Goal: Task Accomplishment & Management: Manage account settings

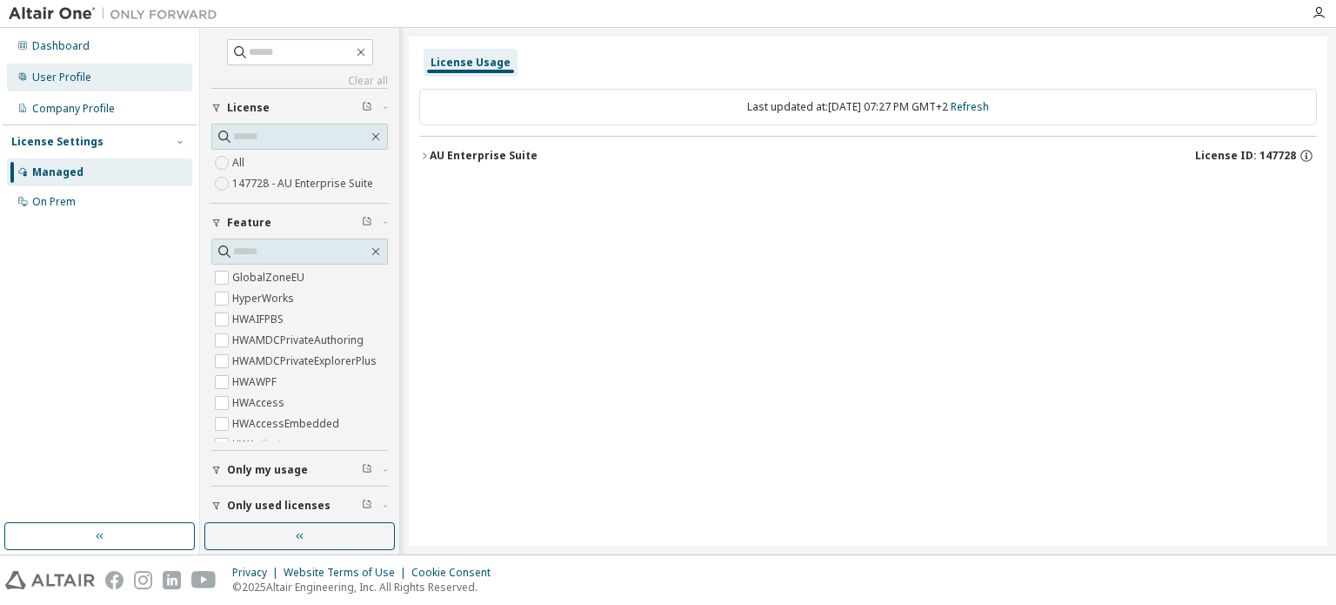
click at [49, 85] on div "User Profile" at bounding box center [99, 77] width 185 height 28
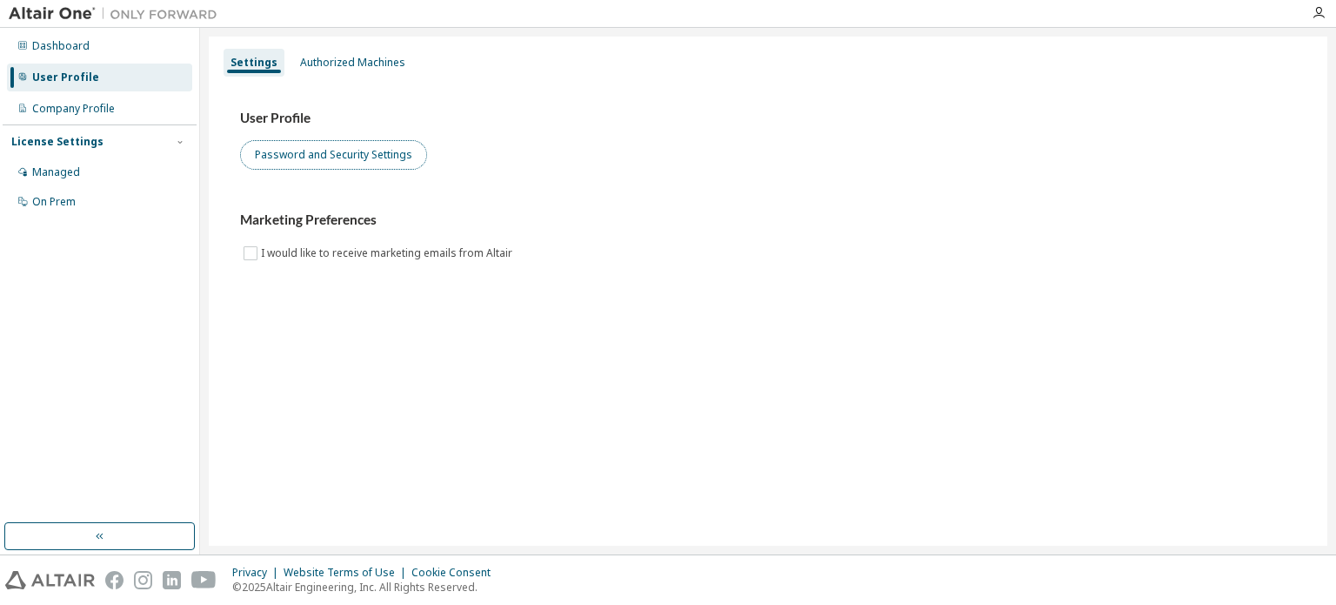
click at [303, 156] on button "Password and Security Settings" at bounding box center [333, 155] width 187 height 30
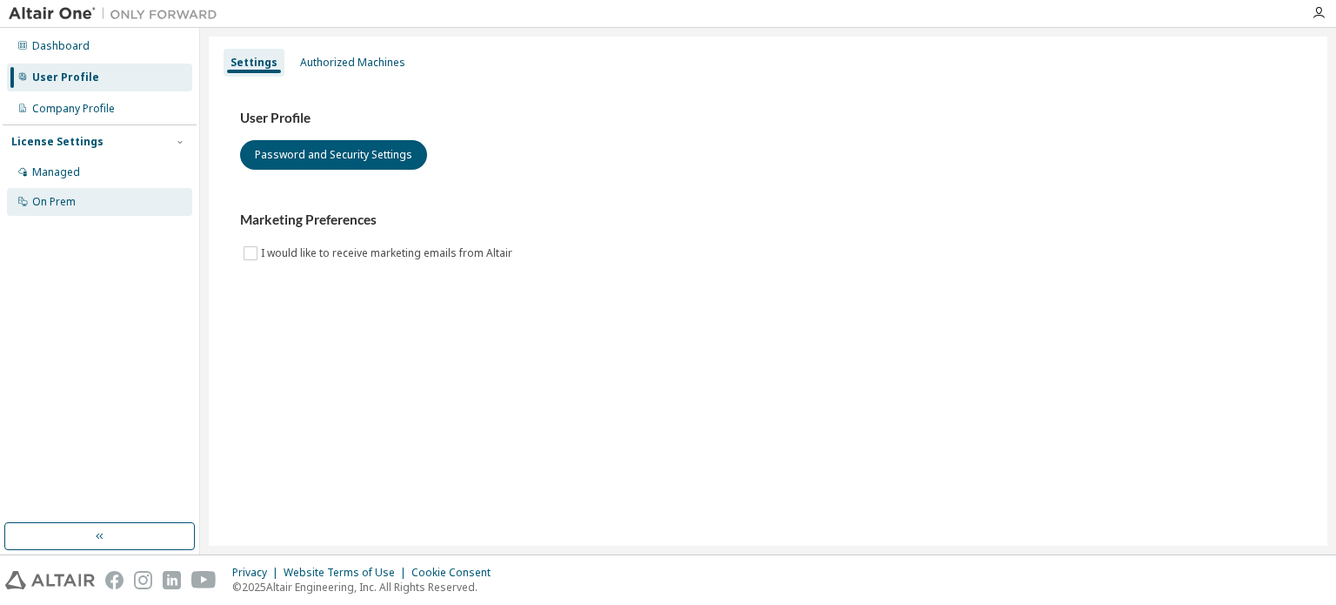
click at [57, 210] on div "On Prem" at bounding box center [99, 202] width 185 height 28
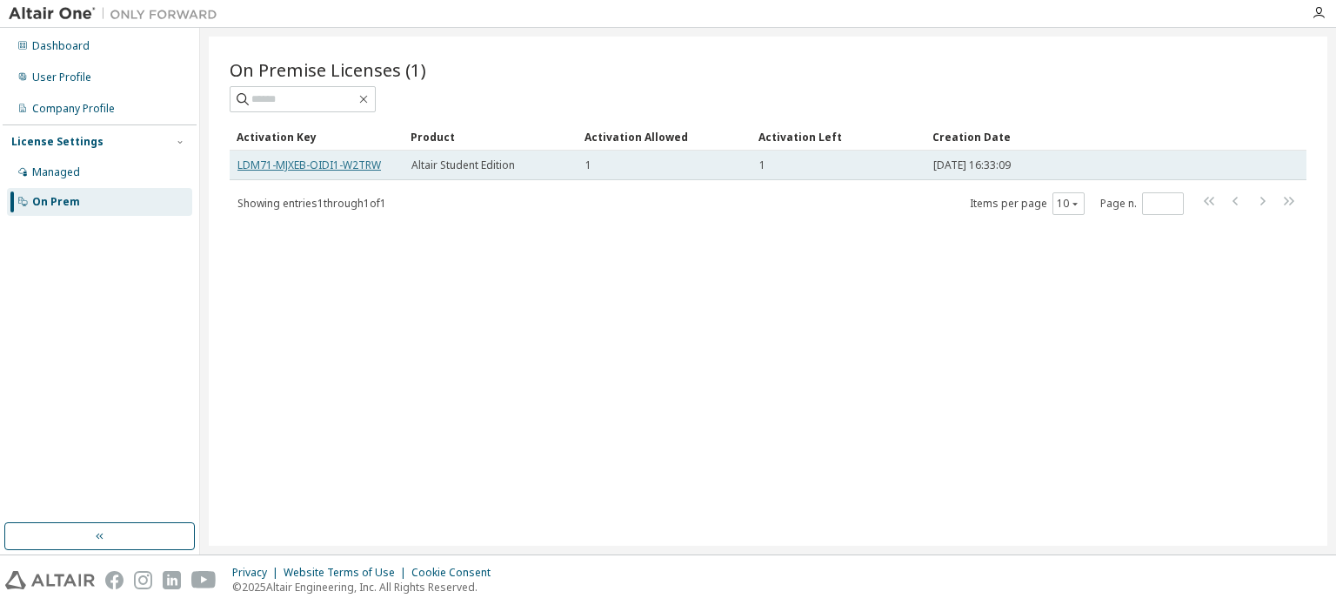
click at [303, 164] on link "LDM71-MJXEB-OIDI1-W2TRW" at bounding box center [309, 164] width 144 height 15
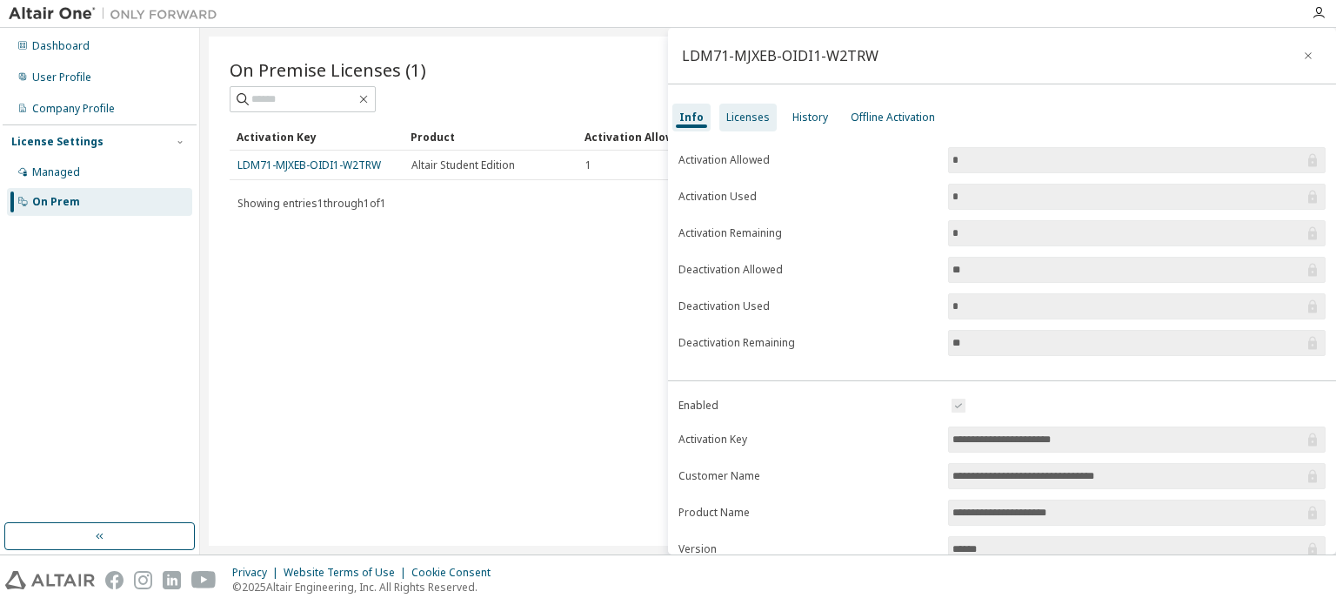
click at [726, 120] on div "Licenses" at bounding box center [747, 117] width 43 height 14
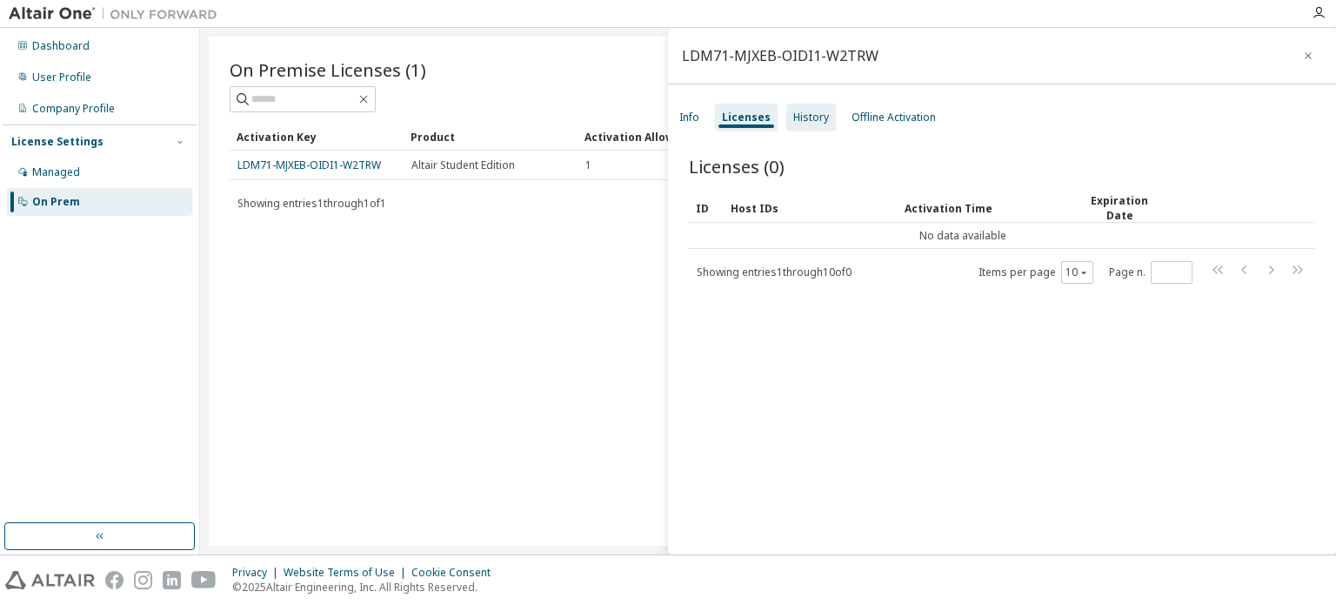
click at [814, 119] on div "History" at bounding box center [811, 117] width 36 height 14
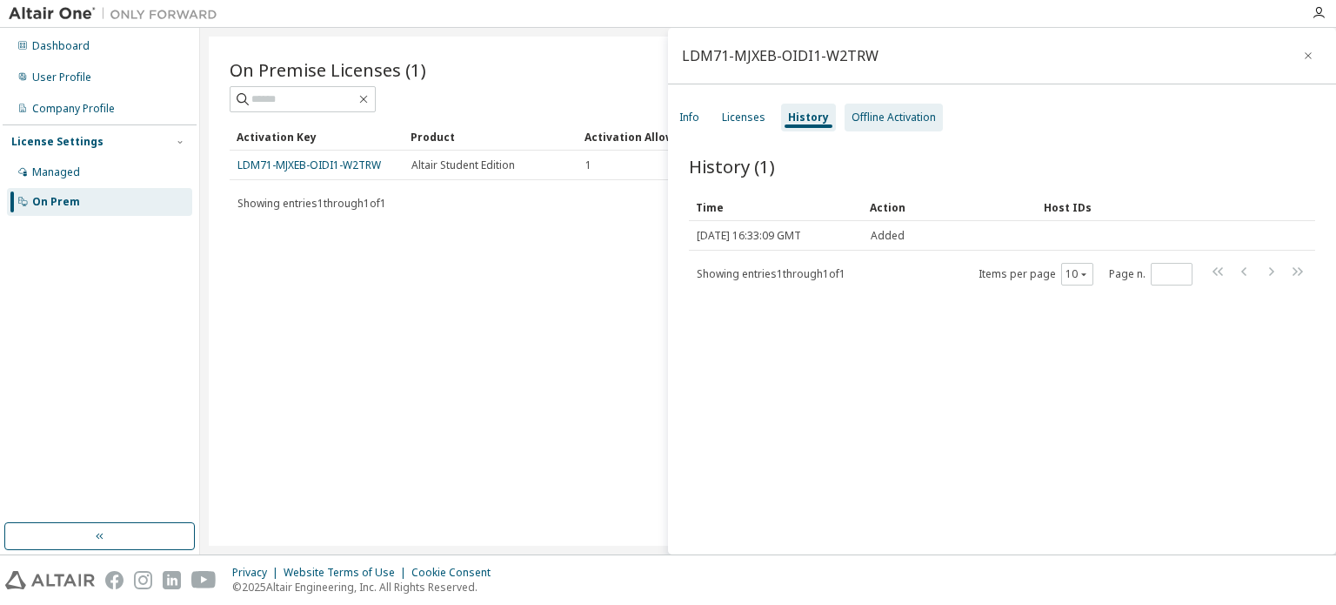
click at [888, 115] on div "Offline Activation" at bounding box center [894, 117] width 84 height 14
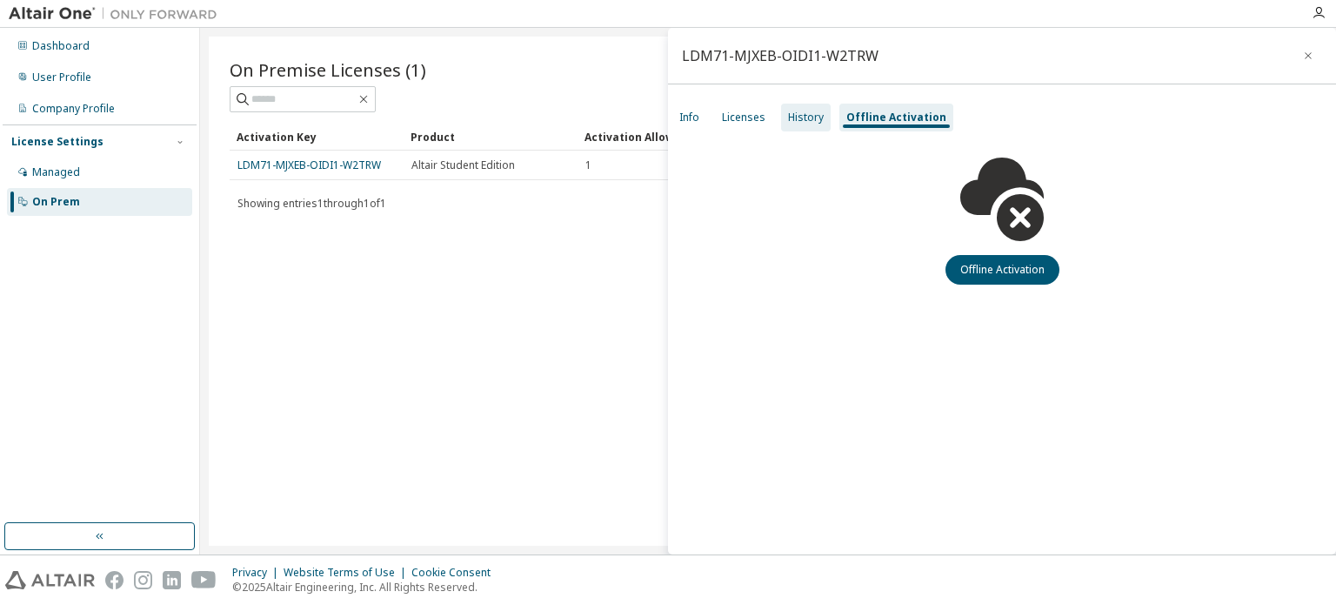
click at [805, 129] on div "History" at bounding box center [806, 118] width 50 height 28
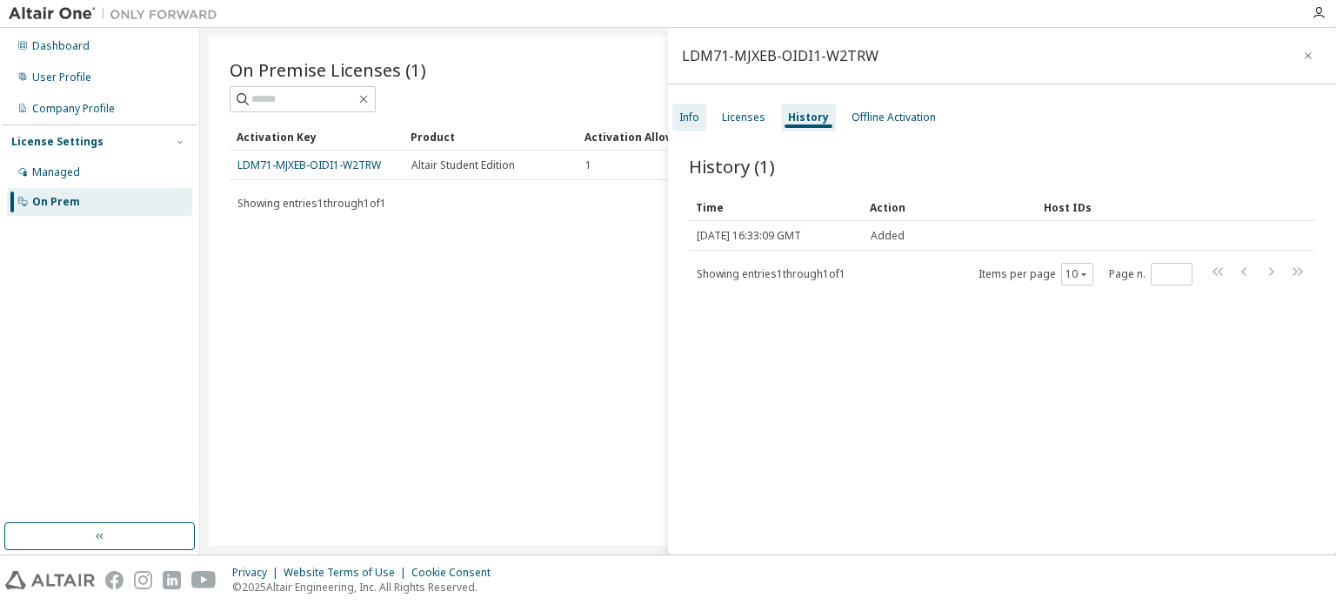
click at [691, 121] on div "Info" at bounding box center [689, 117] width 20 height 14
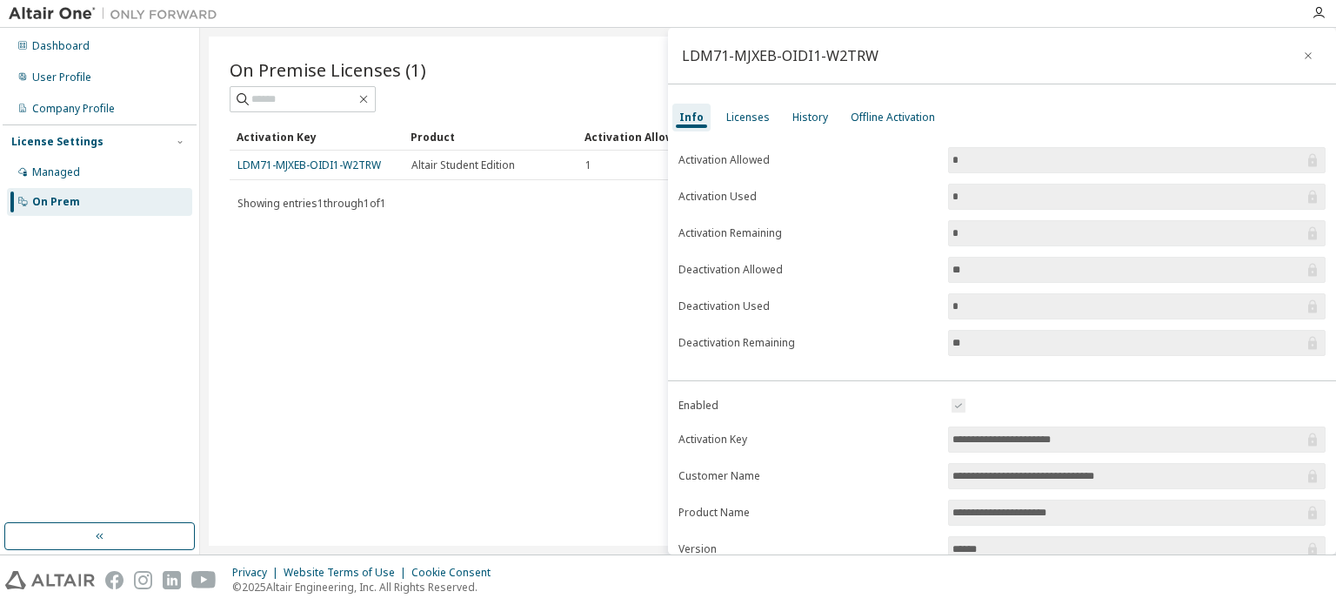
drag, startPoint x: 1126, startPoint y: 438, endPoint x: 931, endPoint y: 427, distance: 195.1
click at [931, 427] on form "**********" at bounding box center [1001, 546] width 647 height 303
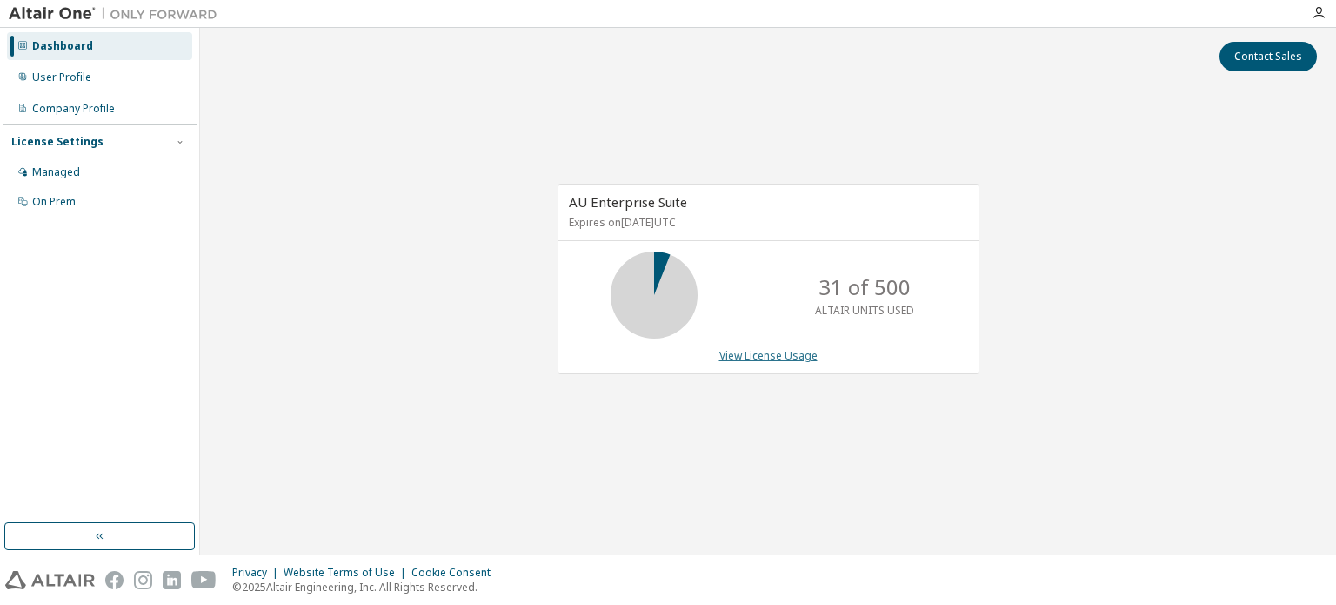
click at [765, 348] on link "View License Usage" at bounding box center [768, 355] width 98 height 15
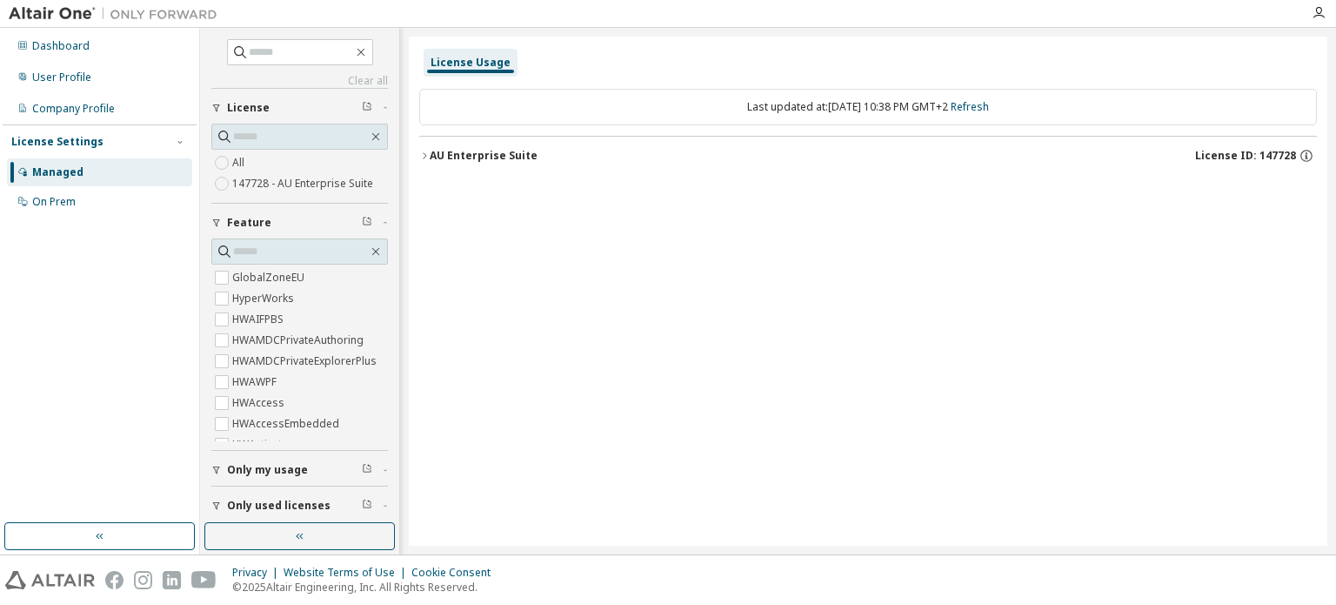
click at [85, 145] on div "License Settings" at bounding box center [57, 142] width 92 height 14
click at [63, 172] on div "Managed" at bounding box center [57, 172] width 51 height 14
click at [56, 203] on div "On Prem" at bounding box center [53, 202] width 43 height 14
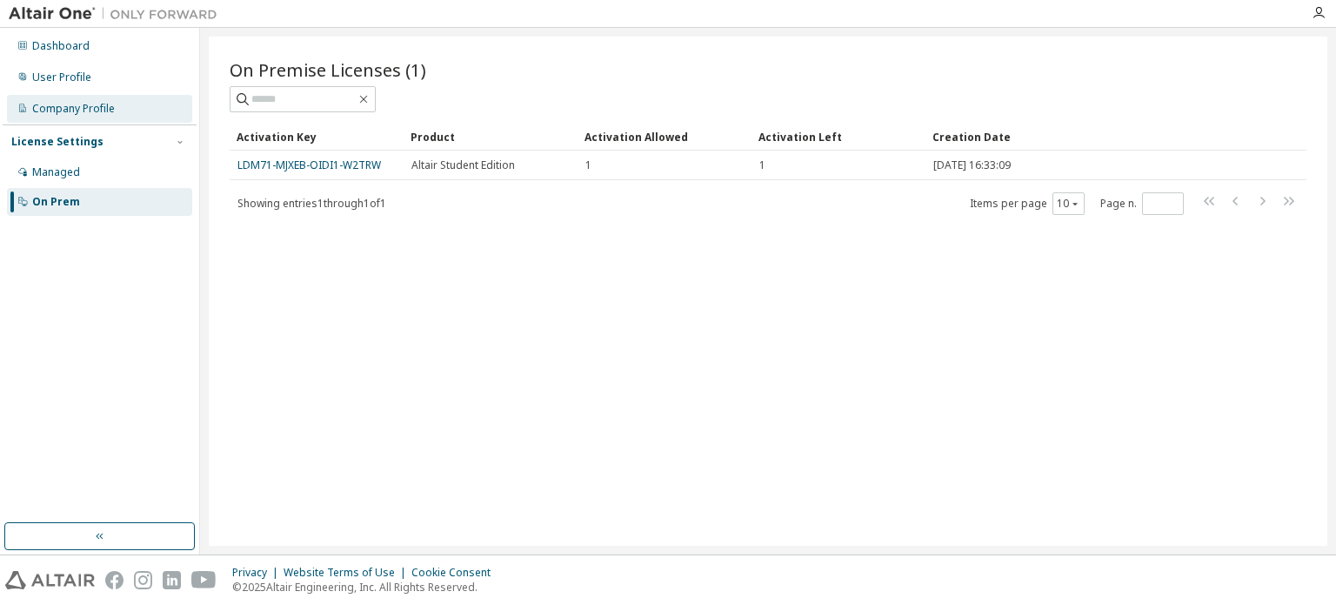
click at [77, 110] on div "Company Profile" at bounding box center [73, 109] width 83 height 14
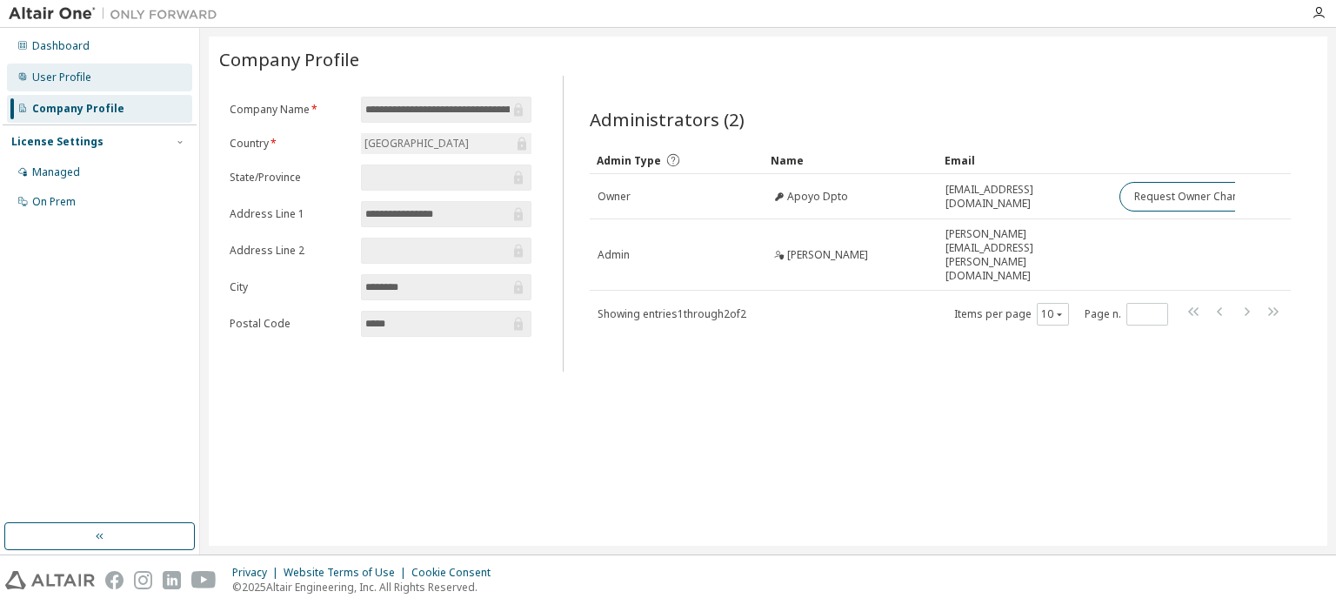
click at [94, 79] on div "User Profile" at bounding box center [99, 77] width 185 height 28
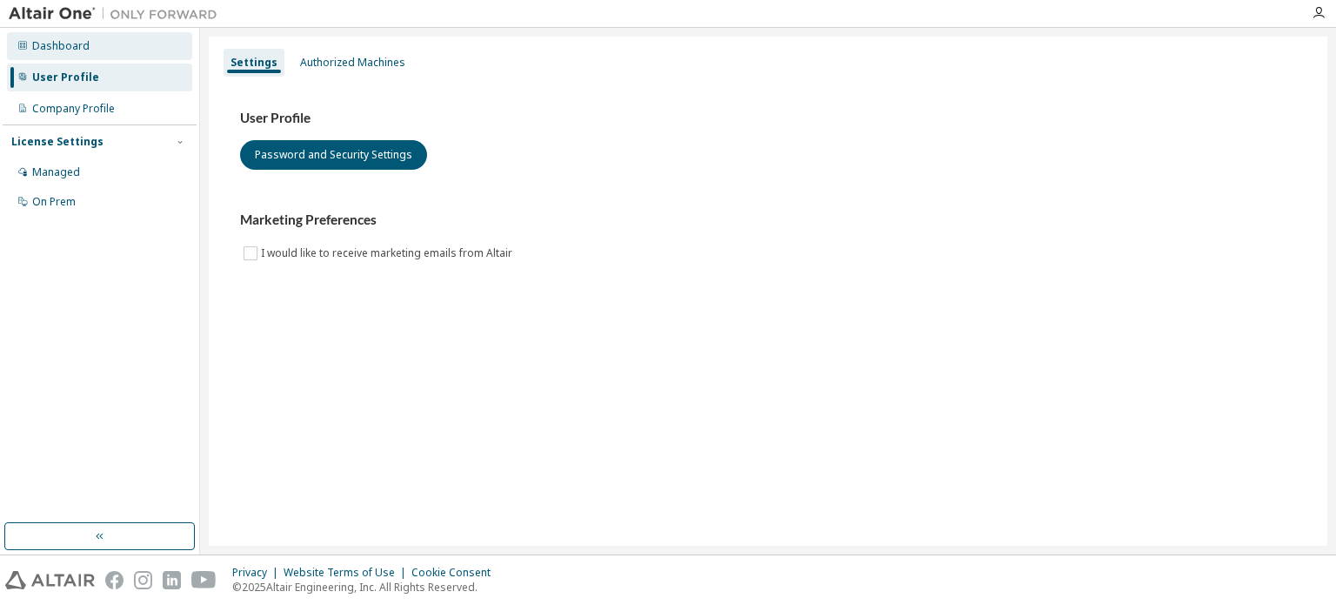
click at [86, 51] on div "Dashboard" at bounding box center [99, 46] width 185 height 28
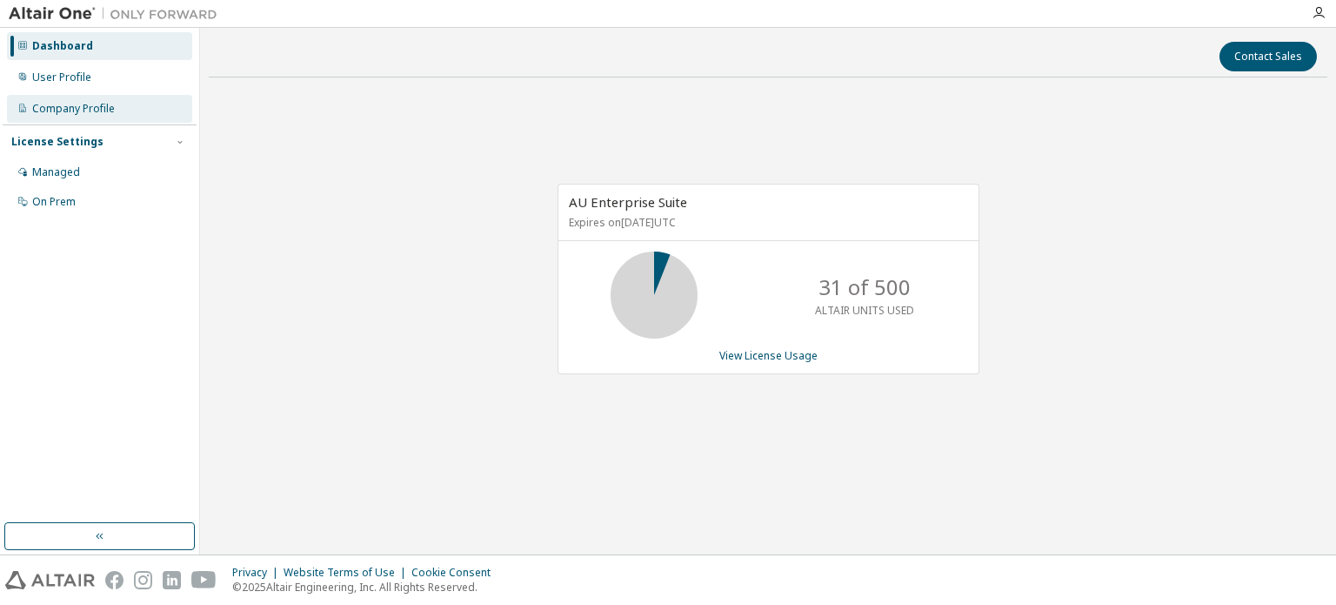
click at [67, 102] on div "Company Profile" at bounding box center [73, 109] width 83 height 14
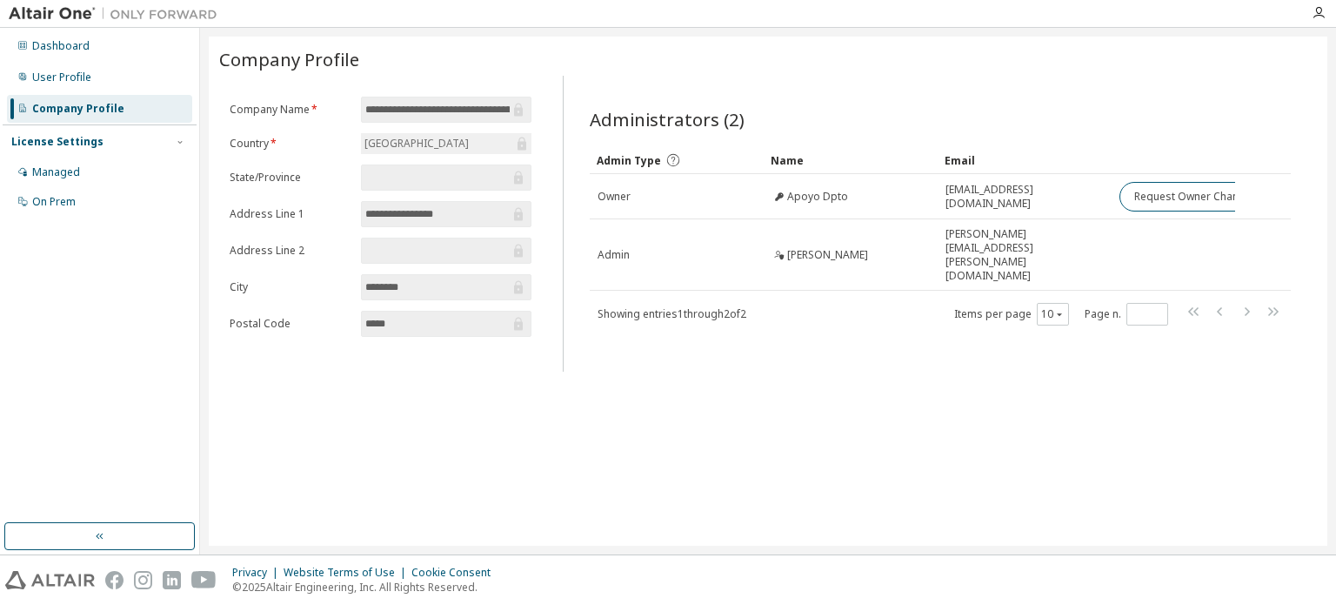
click at [50, 138] on div "License Settings" at bounding box center [57, 142] width 92 height 14
click at [47, 165] on div "Managed" at bounding box center [56, 172] width 48 height 14
